Goal: Use online tool/utility: Utilize a website feature to perform a specific function

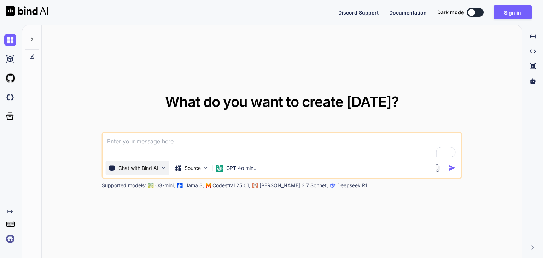
click at [163, 167] on img at bounding box center [163, 168] width 6 height 6
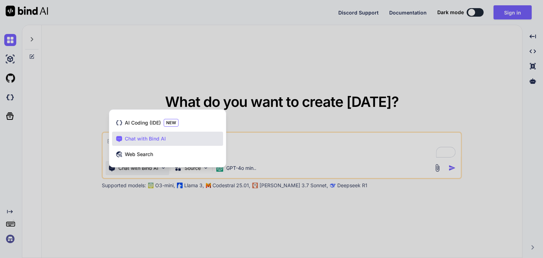
click at [312, 140] on div at bounding box center [271, 129] width 543 height 258
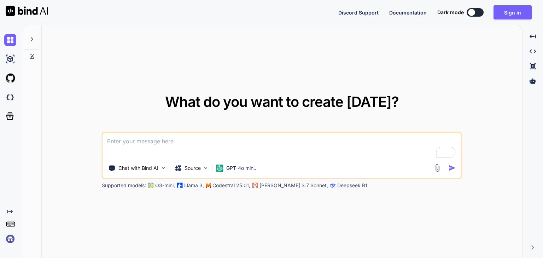
type textarea "x"
click at [437, 167] on img at bounding box center [437, 168] width 8 height 8
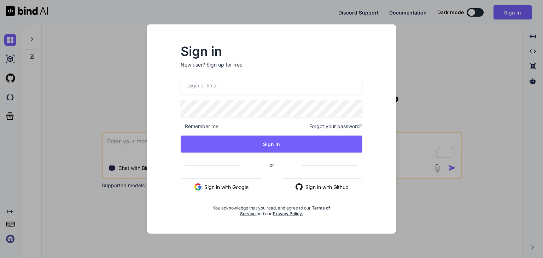
click at [223, 186] on button "Sign in with Google" at bounding box center [222, 186] width 82 height 17
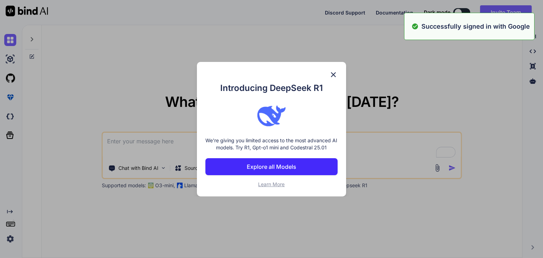
click at [436, 167] on div "Introducing DeepSeek R1 We're giving you limited access to the most advanced AI…" at bounding box center [271, 129] width 543 height 258
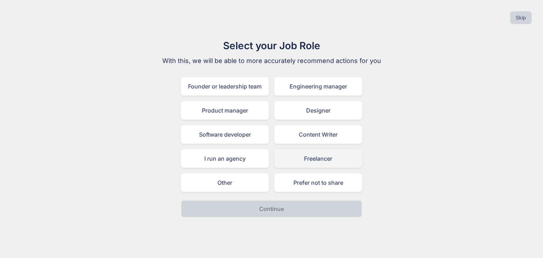
click at [318, 161] on div "Freelancer" at bounding box center [318, 158] width 88 height 18
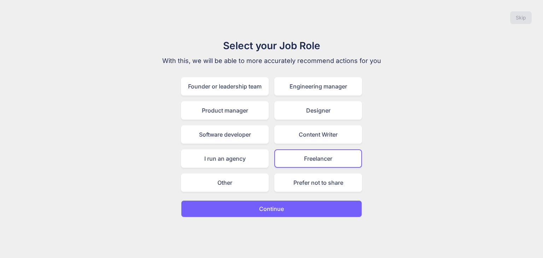
click at [291, 208] on button "Continue" at bounding box center [271, 208] width 181 height 17
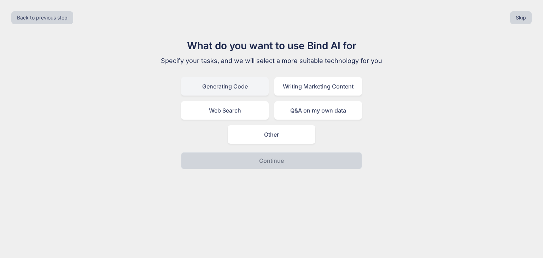
click at [233, 87] on div "Generating Code" at bounding box center [225, 86] width 88 height 18
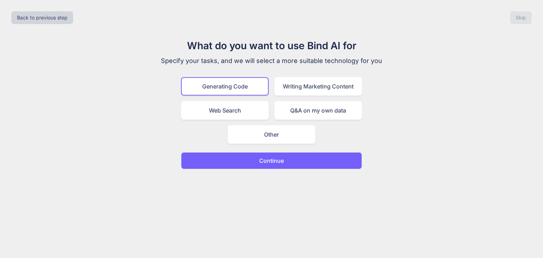
click at [279, 157] on p "Continue" at bounding box center [271, 160] width 25 height 8
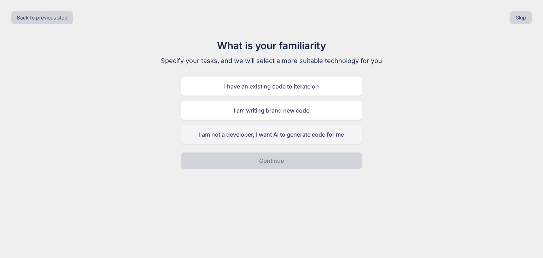
click at [280, 135] on div "I am not a developer, I want AI to generate code for me" at bounding box center [271, 134] width 181 height 18
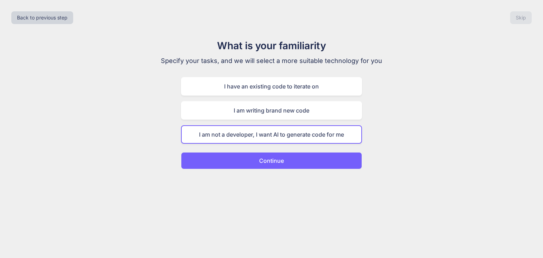
click at [281, 159] on p "Continue" at bounding box center [271, 160] width 25 height 8
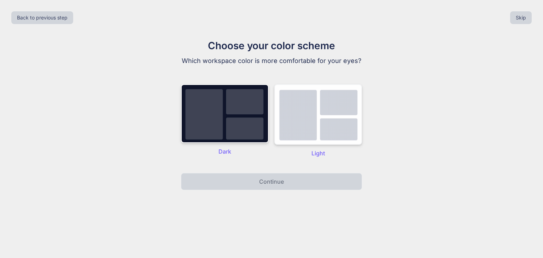
click at [313, 110] on img at bounding box center [318, 114] width 88 height 60
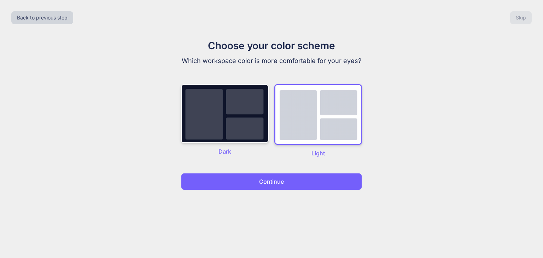
click at [280, 182] on p "Continue" at bounding box center [271, 181] width 25 height 8
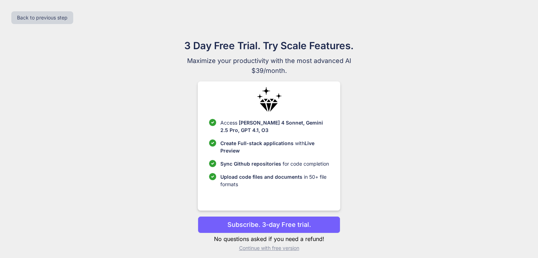
scroll to position [5, 0]
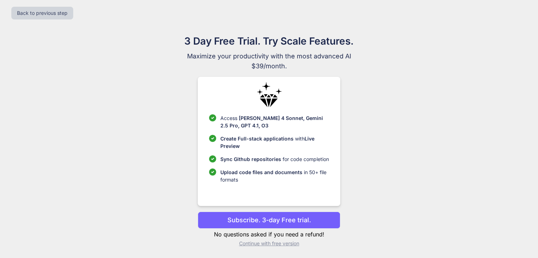
click at [284, 245] on p "Continue with free version" at bounding box center [269, 243] width 142 height 7
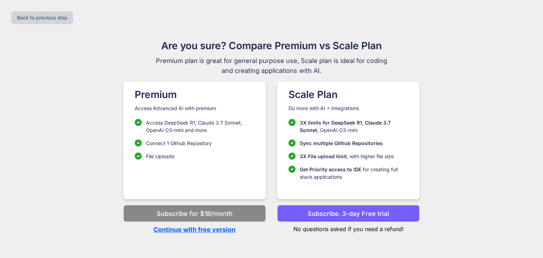
click at [216, 229] on p "Continue with free version" at bounding box center [194, 229] width 142 height 10
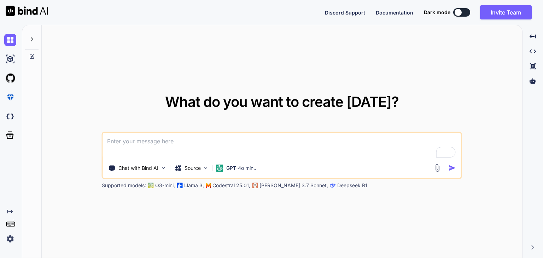
click at [436, 170] on img at bounding box center [437, 168] width 8 height 8
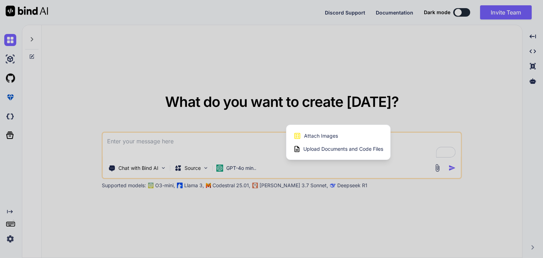
click at [344, 147] on span "Upload Documents and Code Files" at bounding box center [343, 148] width 80 height 7
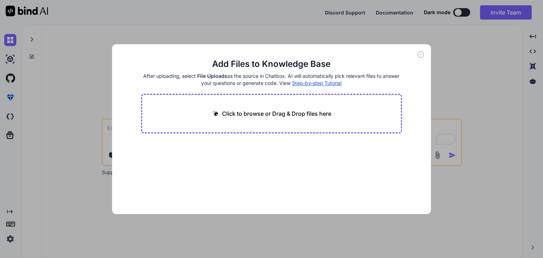
click at [270, 113] on p "Click to browse or Drag & Drop files here" at bounding box center [276, 113] width 109 height 8
click at [422, 53] on icon at bounding box center [421, 54] width 6 height 6
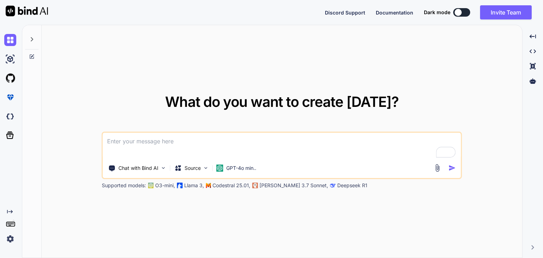
click at [437, 165] on img at bounding box center [437, 168] width 8 height 8
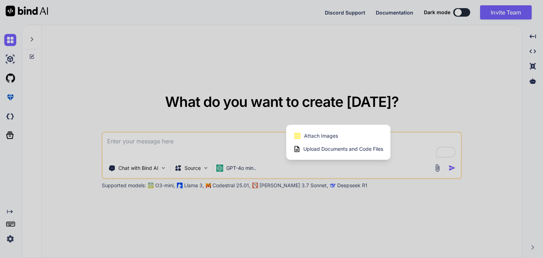
click at [340, 146] on span "Upload Documents and Code Files" at bounding box center [343, 148] width 80 height 7
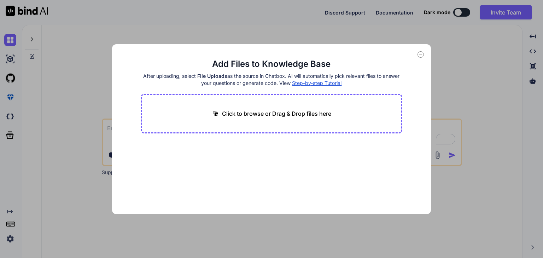
click at [327, 112] on p "Click to browse or Drag & Drop files here" at bounding box center [276, 113] width 109 height 8
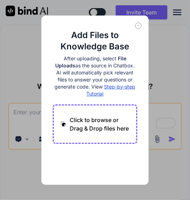
click at [154, 75] on div "Add Files to Knowledge Base After uploading, select File Uploads as the source …" at bounding box center [95, 100] width 190 height 200
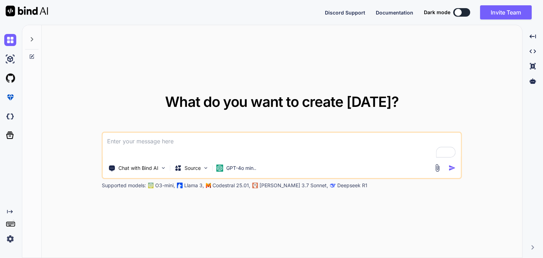
click at [185, 145] on textarea "To enrich screen reader interactions, please activate Accessibility in Grammarl…" at bounding box center [282, 146] width 358 height 26
paste textarea "i have a website which have admin end, writer end and student end, i need to de…"
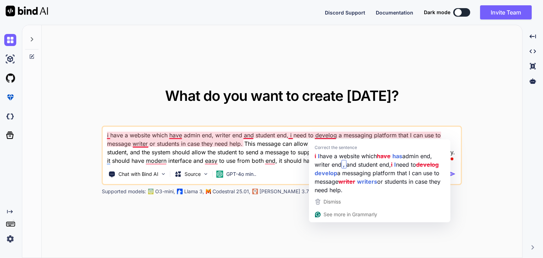
click at [335, 135] on textarea "i have a website which have admin end, writer end and student end, i need to de…" at bounding box center [282, 146] width 358 height 38
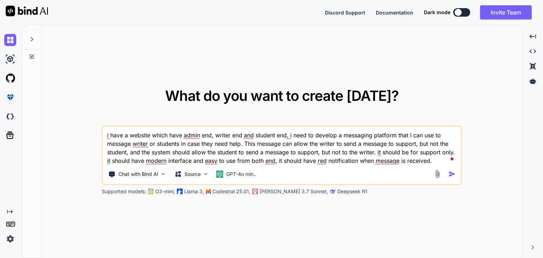
drag, startPoint x: 396, startPoint y: 143, endPoint x: 417, endPoint y: 143, distance: 20.5
click at [417, 143] on textarea "i have a website which have admin end, writer end and student end, i need to de…" at bounding box center [282, 146] width 358 height 38
drag, startPoint x: 420, startPoint y: 145, endPoint x: 431, endPoint y: 163, distance: 21.4
click at [431, 163] on textarea "i have a website which have admin end, writer end and student end, i need to de…" at bounding box center [282, 146] width 358 height 38
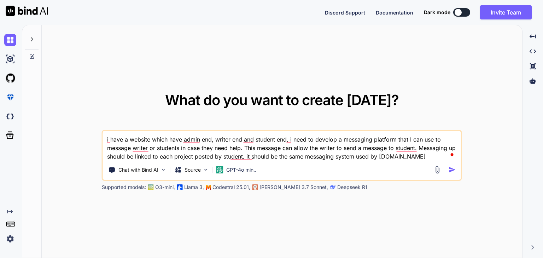
click at [428, 156] on textarea "i have a website which have admin end, writer end and student end, i need to de…" at bounding box center [282, 146] width 358 height 30
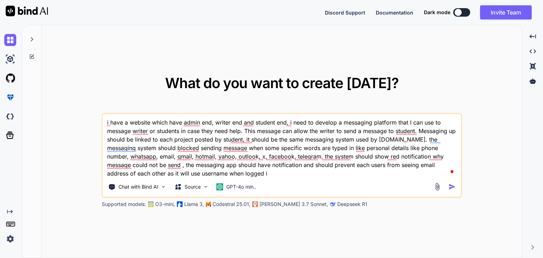
type textarea "i have a website which have admin end, writer end and student end, i need to de…"
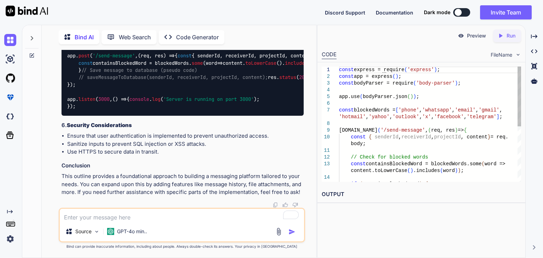
scroll to position [763, 0]
click at [507, 34] on p "Run" at bounding box center [511, 35] width 9 height 7
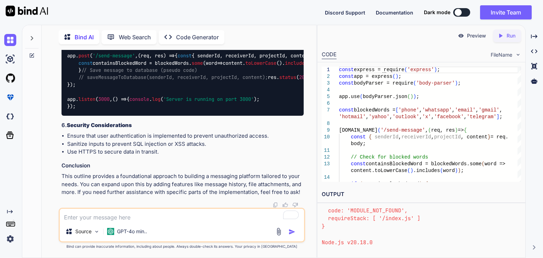
scroll to position [253, 0]
click at [198, 218] on textarea "To enrich screen reader interactions, please activate Accessibility in Grammarl…" at bounding box center [182, 215] width 244 height 13
click at [477, 35] on p "Preview" at bounding box center [476, 35] width 19 height 7
click at [512, 34] on p "Run" at bounding box center [511, 35] width 9 height 7
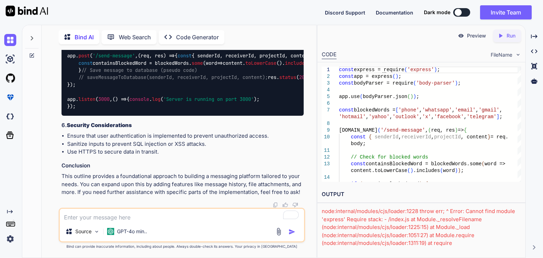
click at [235, 221] on div "Source GPT-4o min.." at bounding box center [182, 225] width 246 height 35
click at [236, 216] on textarea "To enrich screen reader interactions, please activate Accessibility in Grammarl…" at bounding box center [182, 215] width 244 height 13
type textarea "can not run the code, shows some error"
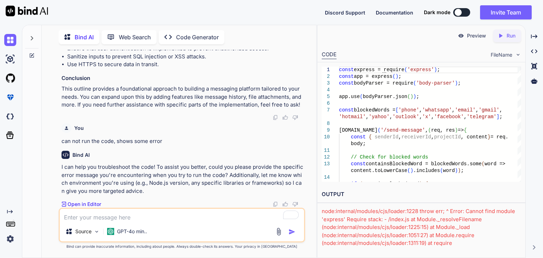
scroll to position [850, 0]
click at [79, 206] on p "Open in Editor" at bounding box center [85, 203] width 34 height 7
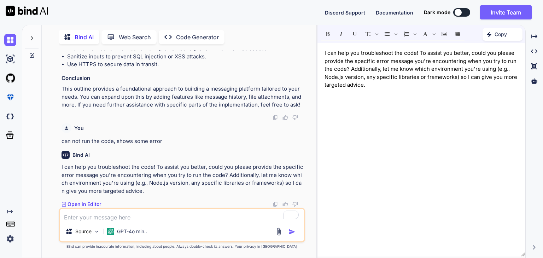
click at [410, 74] on p "I can help you troubleshoot the code! To assist you better, could you please pr…" at bounding box center [422, 69] width 194 height 40
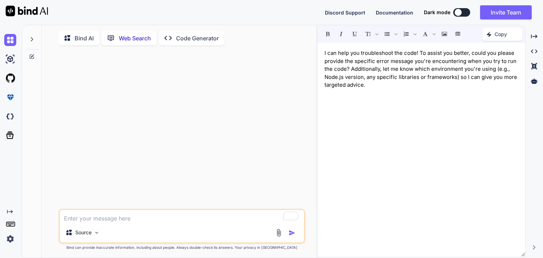
scroll to position [2, 0]
